Goal: Task Accomplishment & Management: Manage account settings

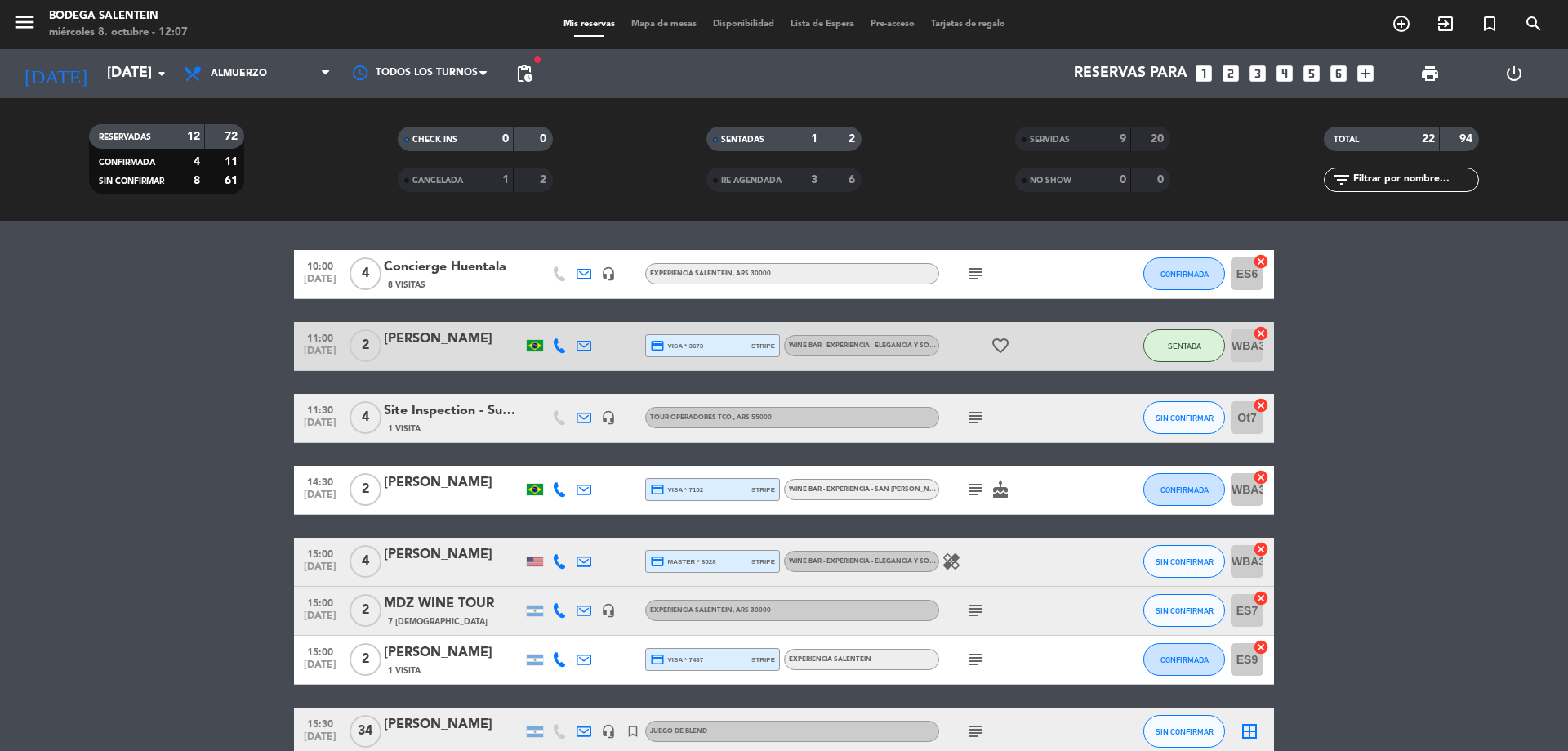
scroll to position [490, 0]
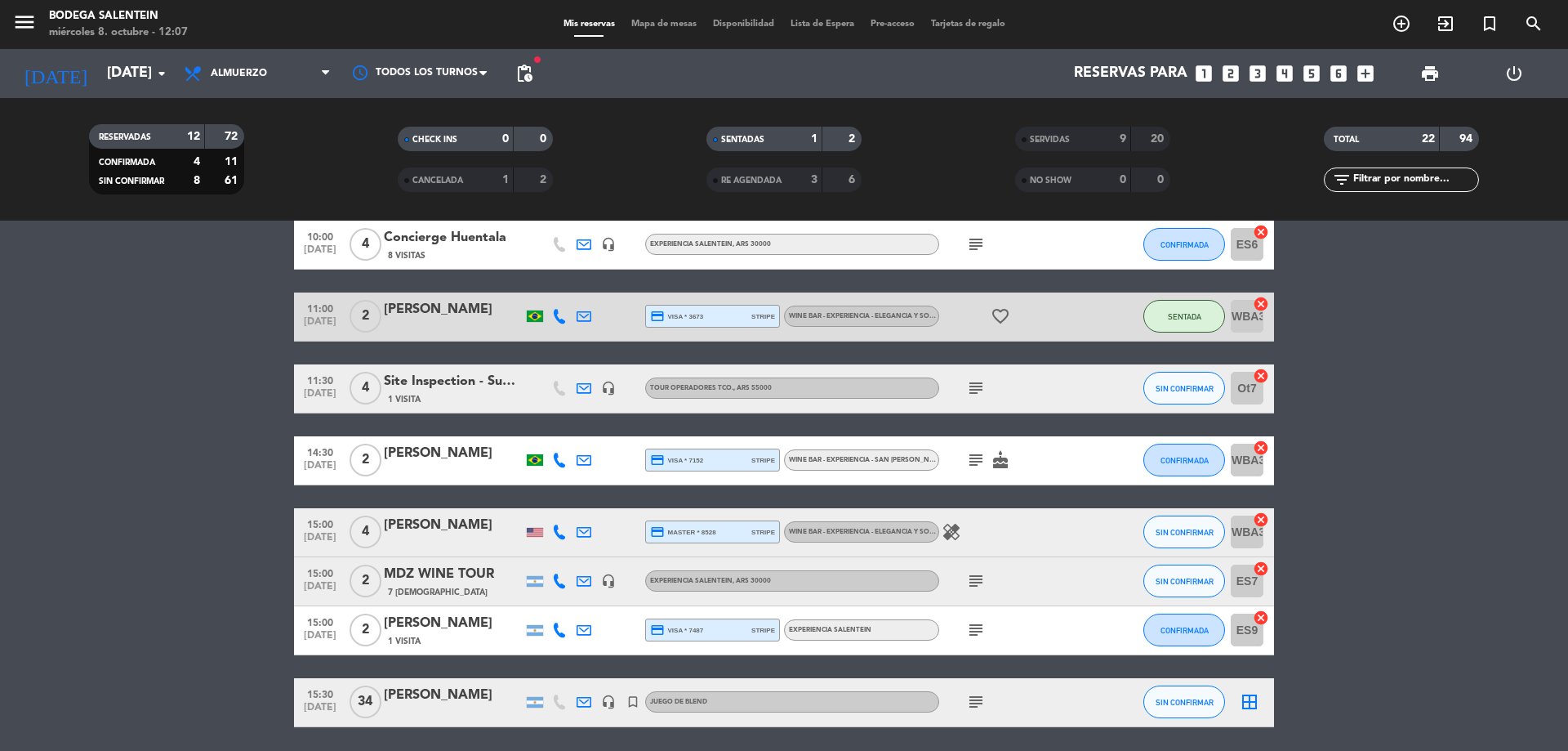
click at [1567, 445] on bookings-row "10:00 [DATE] 4 Concierge Huentala 8 Visitas headset_mic Experiencia Salentein ,…" at bounding box center [784, 473] width 1568 height 507
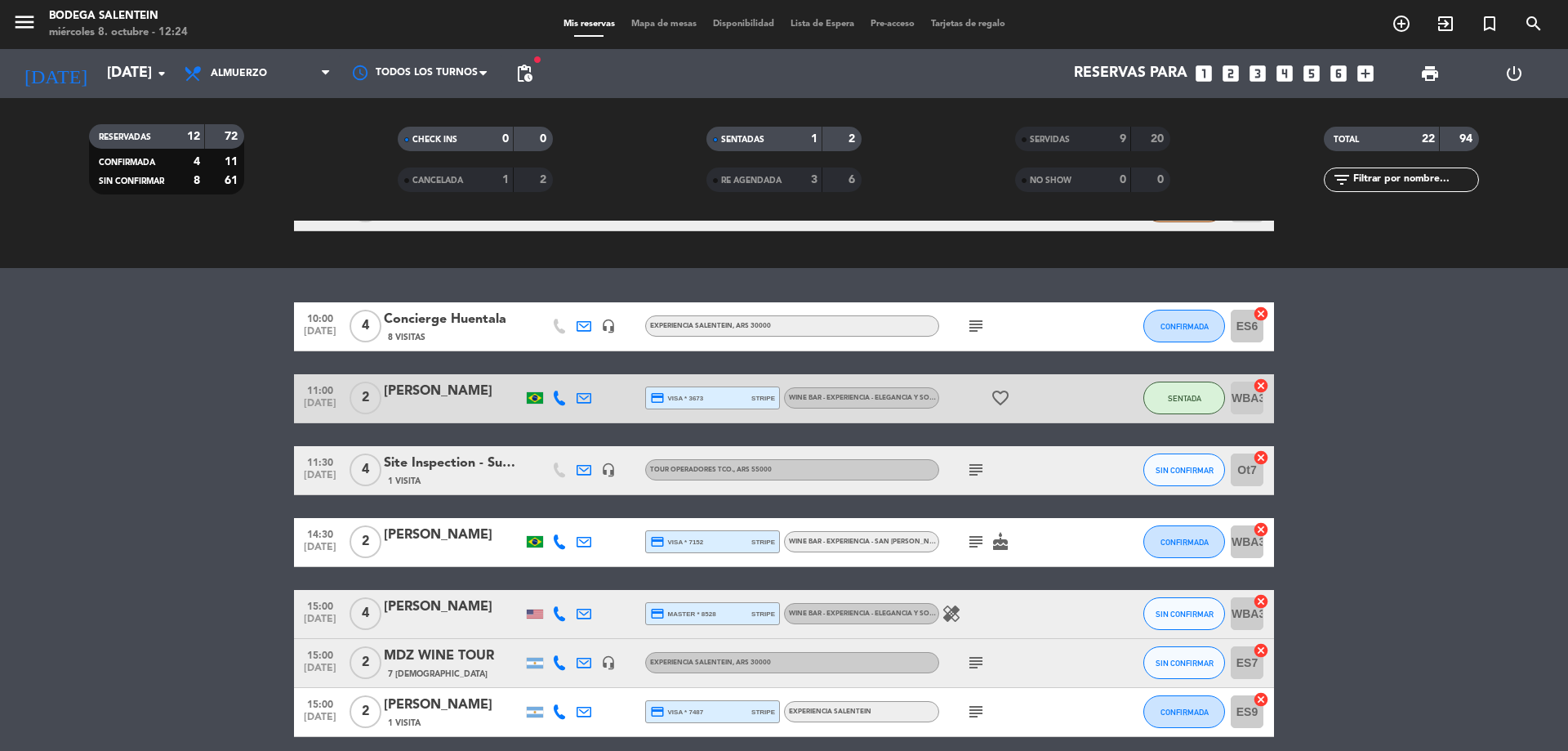
scroll to position [548, 0]
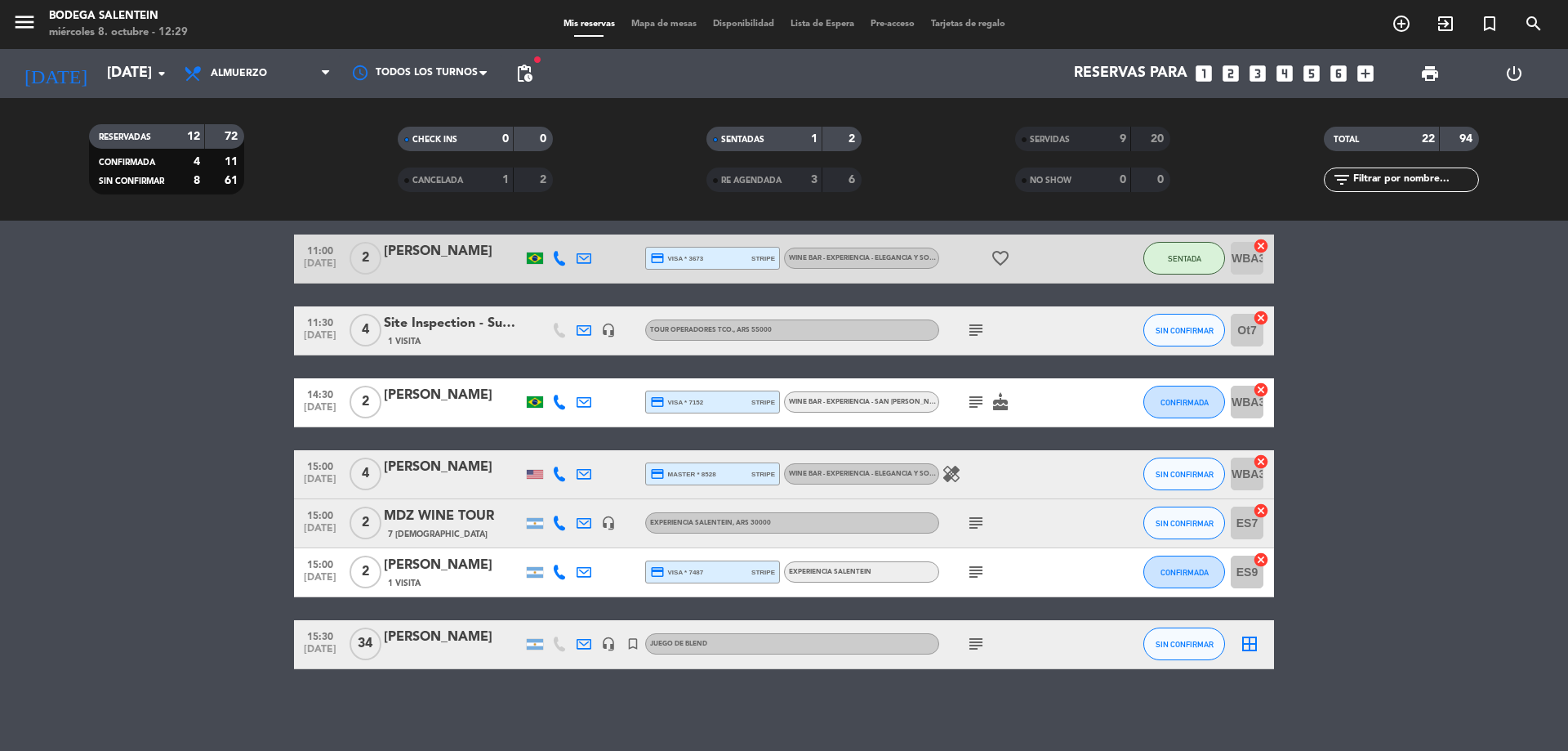
click at [424, 253] on div "[PERSON_NAME]" at bounding box center [453, 251] width 139 height 21
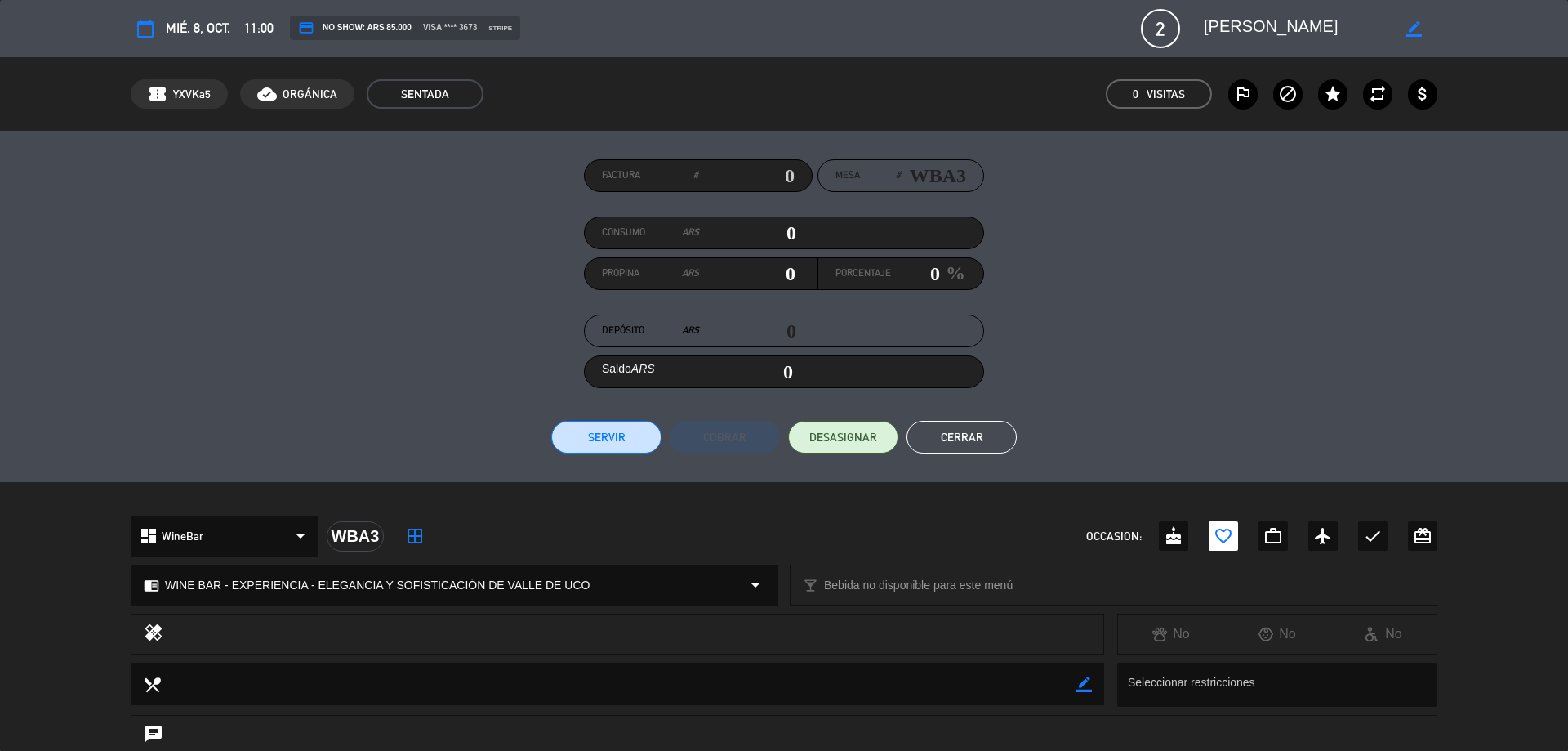
click at [1229, 22] on textarea at bounding box center [1297, 29] width 187 height 30
click at [799, 232] on div "Consumo ARS 0" at bounding box center [701, 232] width 233 height 25
click at [790, 232] on div "Consumo ARS 0" at bounding box center [701, 232] width 233 height 25
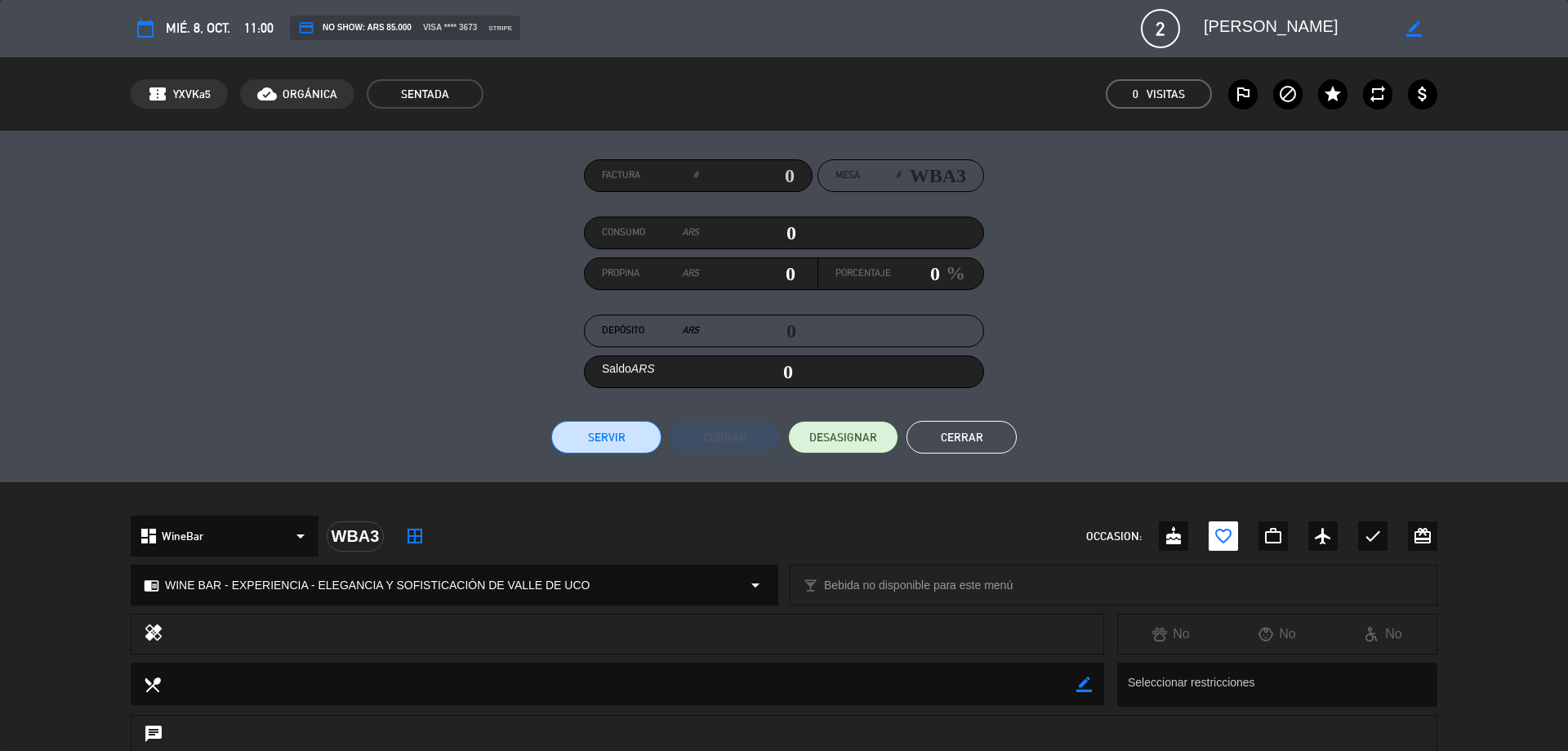
click at [789, 230] on input "0" at bounding box center [747, 232] width 97 height 25
type input "10"
type input "170"
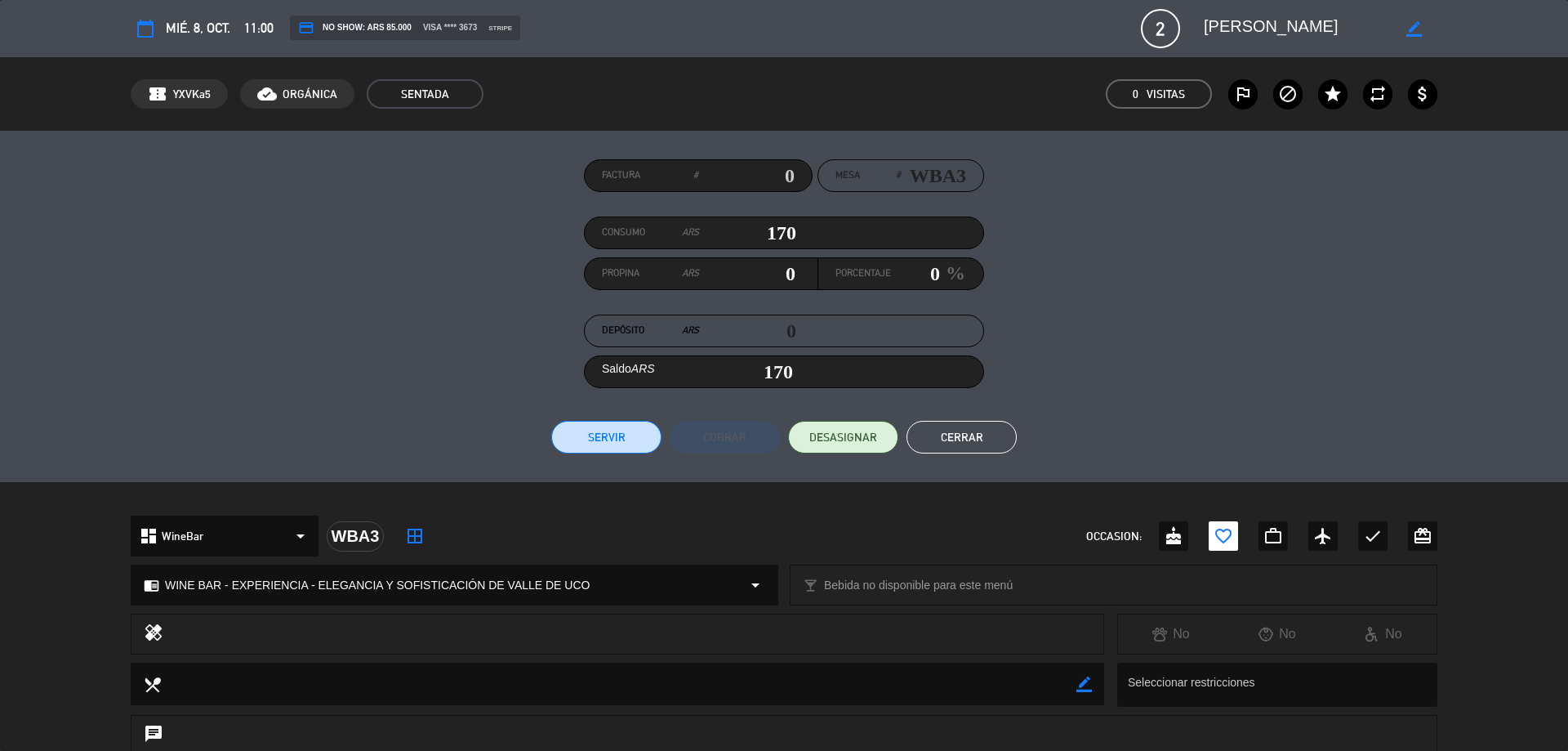
type input "1700"
type input "1,700"
type input "17000"
type input "17,000"
type input "170000"
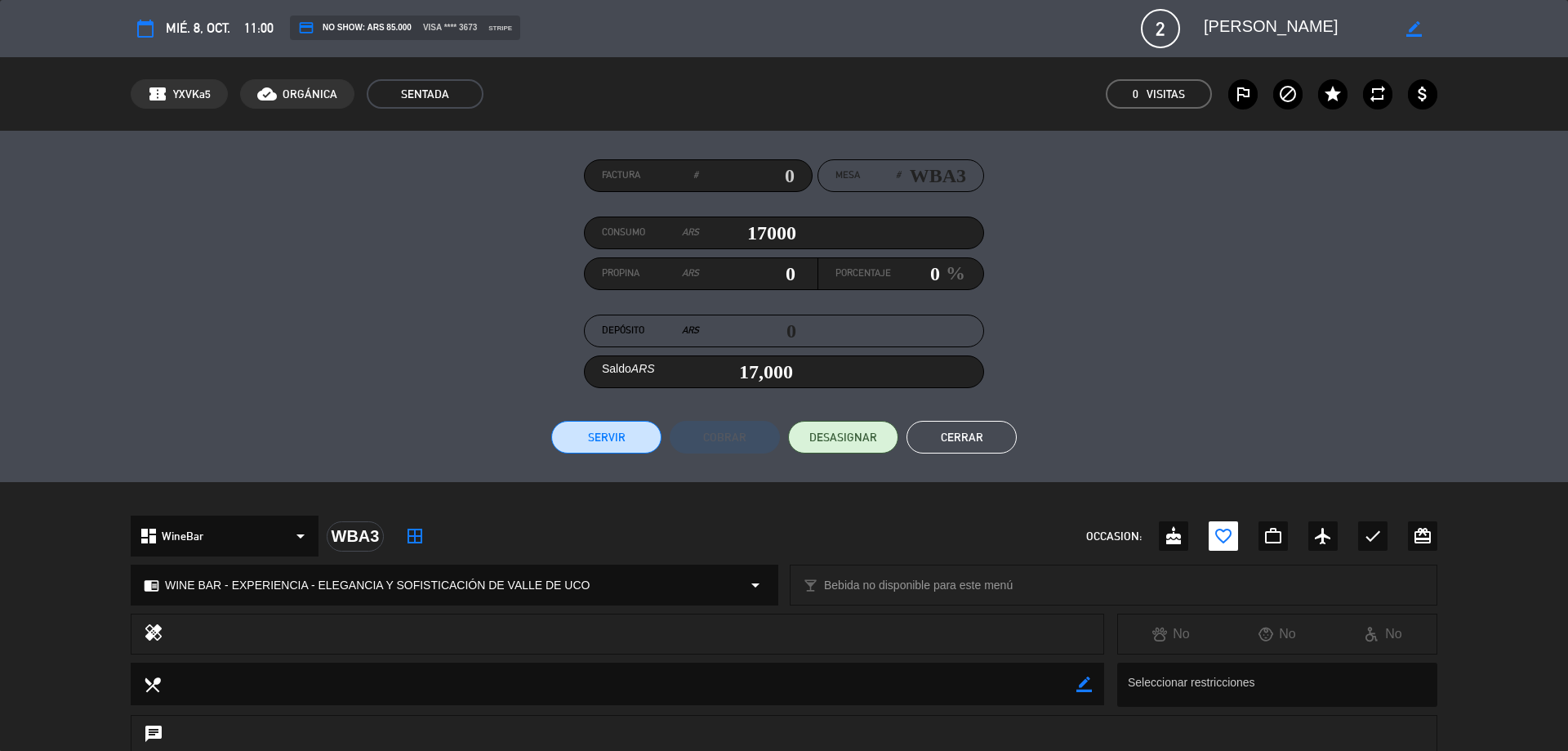
type input "170,000"
type input "170000"
click at [624, 444] on button "Servir" at bounding box center [607, 436] width 111 height 32
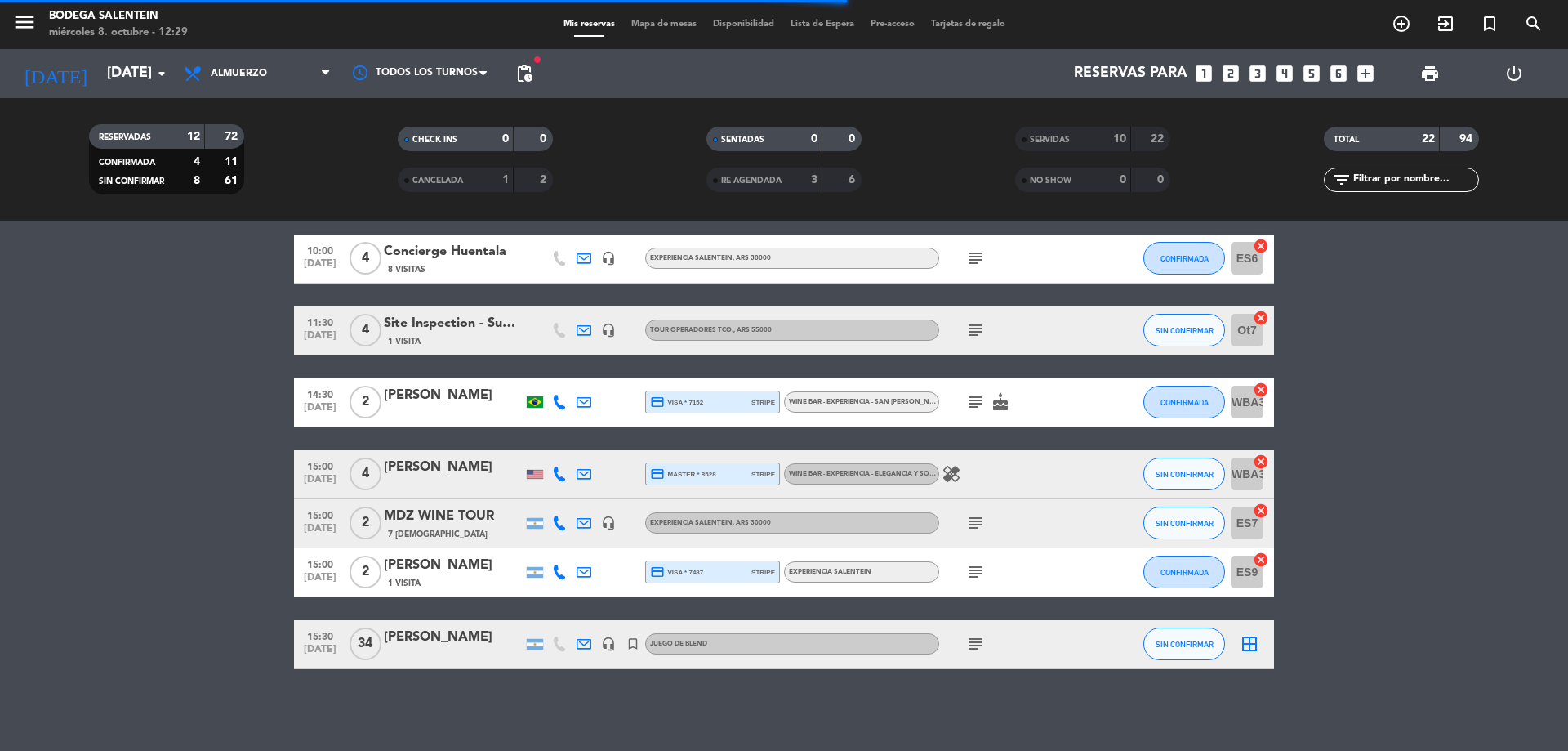
scroll to position [476, 0]
click at [1502, 399] on bookings-row "10:00 [DATE] 4 Concierge Huentala 8 Visitas headset_mic Experiencia Salentein ,…" at bounding box center [784, 451] width 1568 height 435
click at [1011, 407] on span "cake" at bounding box center [1000, 401] width 25 height 19
click at [1006, 406] on icon "cake" at bounding box center [1000, 401] width 19 height 19
click at [975, 402] on icon "subject" at bounding box center [976, 401] width 19 height 19
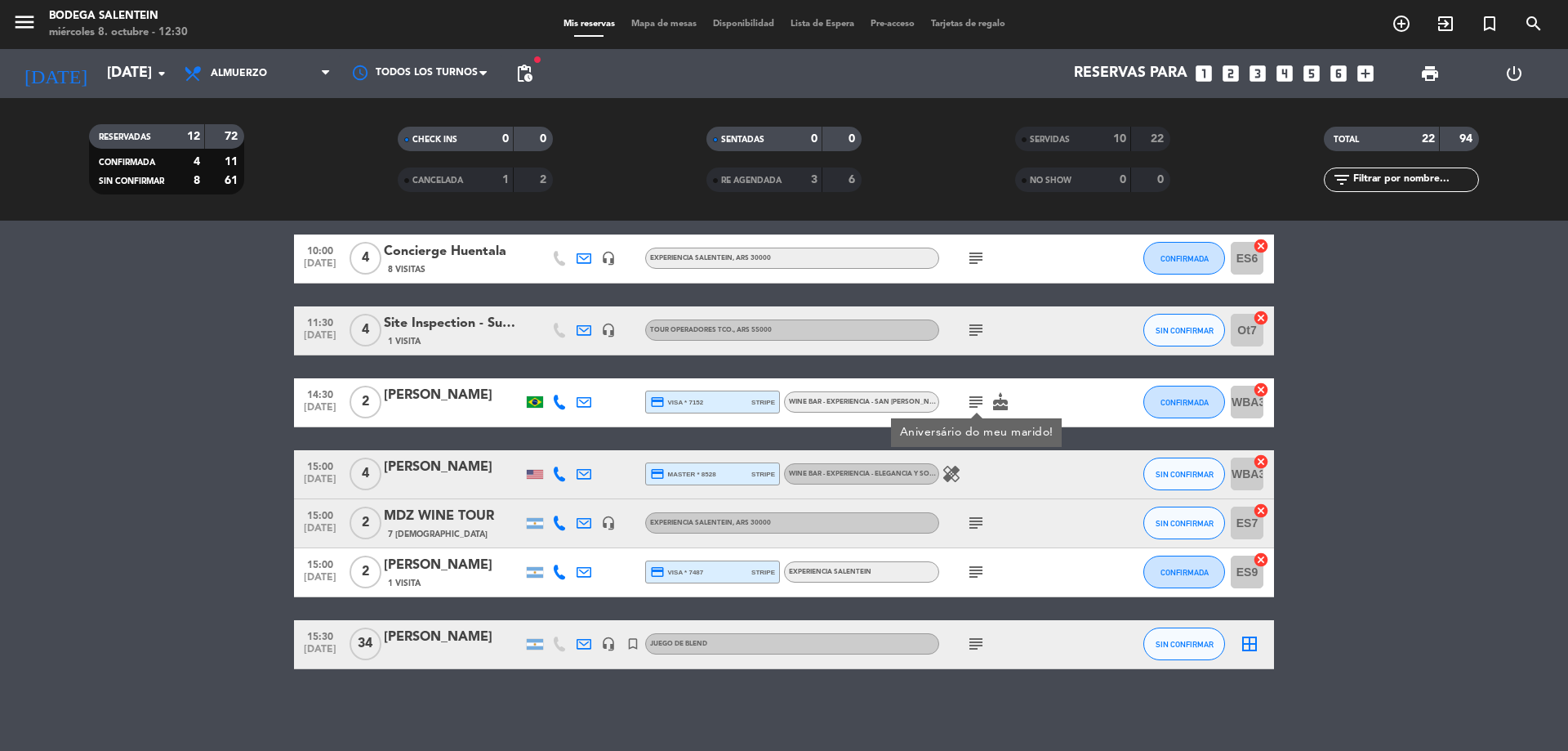
click at [977, 400] on icon "subject" at bounding box center [976, 401] width 19 height 19
click at [1069, 392] on div "subject cake" at bounding box center [1012, 402] width 147 height 48
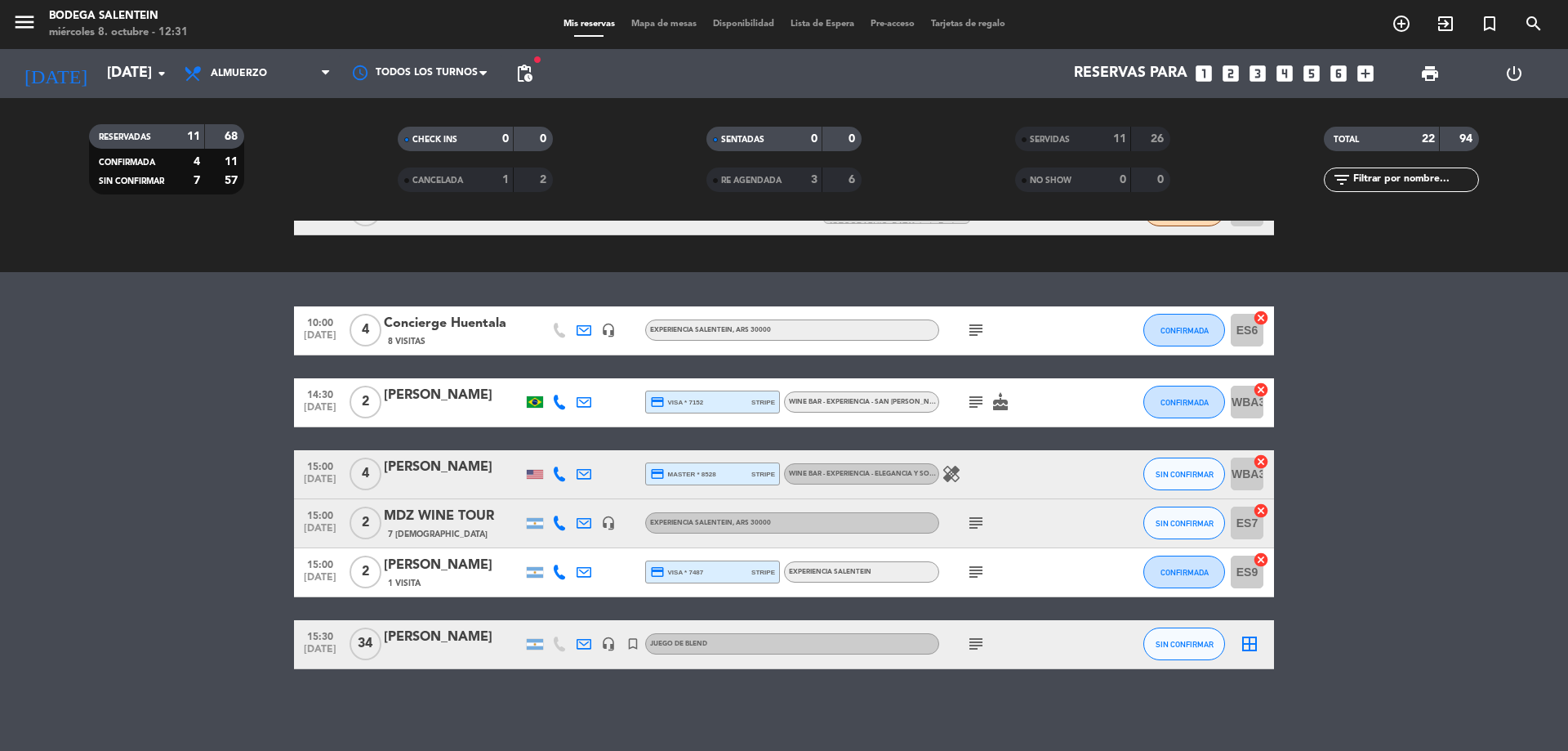
scroll to position [404, 0]
